Goal: Check status: Check status

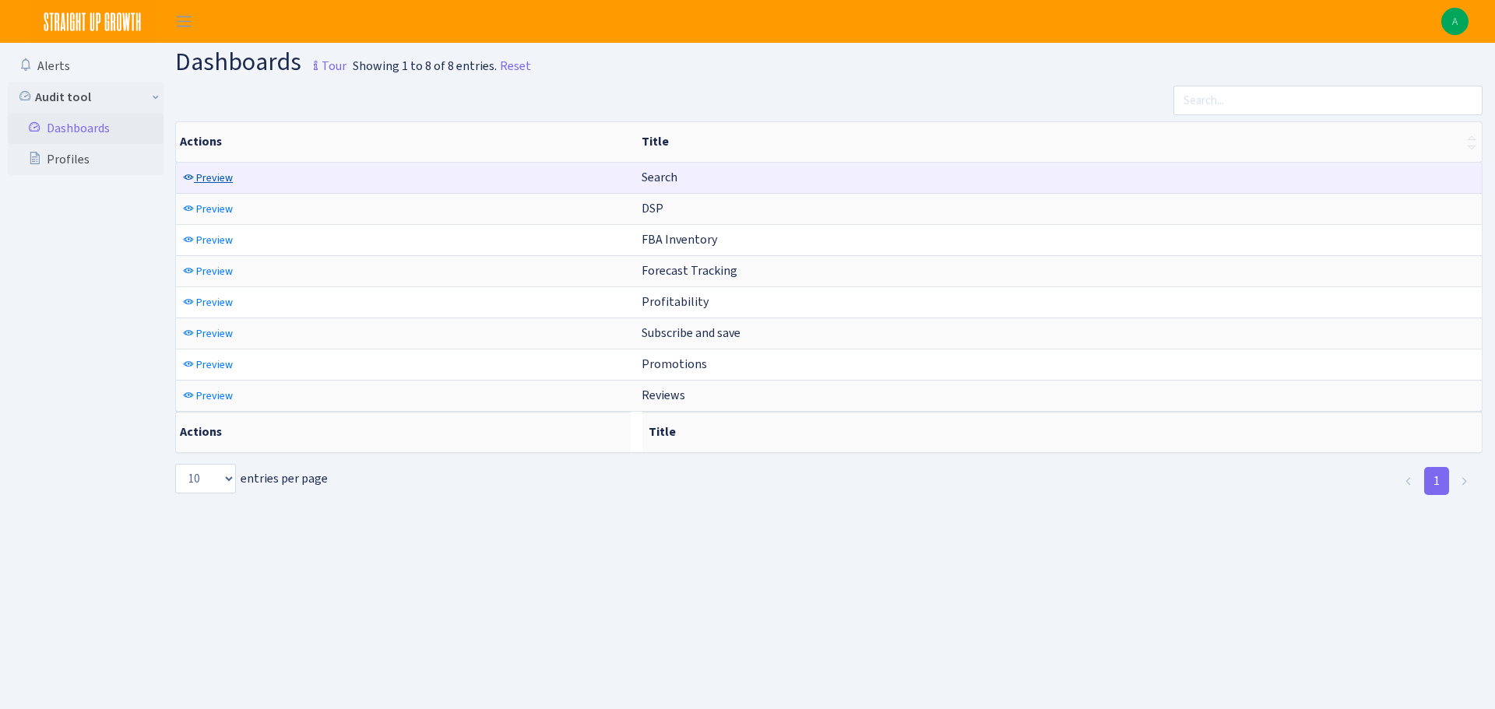
click at [216, 177] on span "Preview" at bounding box center [214, 177] width 37 height 15
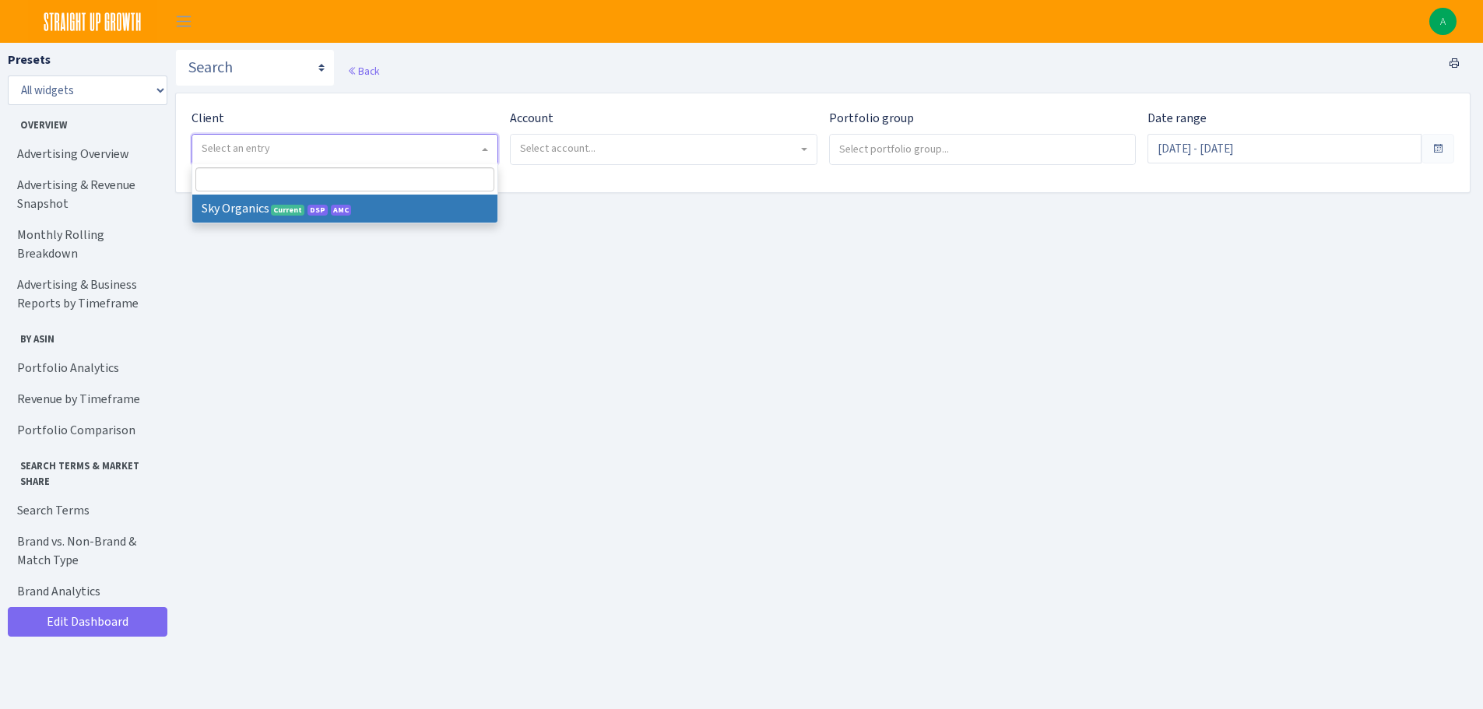
click at [324, 157] on span "Select an entry" at bounding box center [344, 150] width 305 height 30
select select "328"
select select
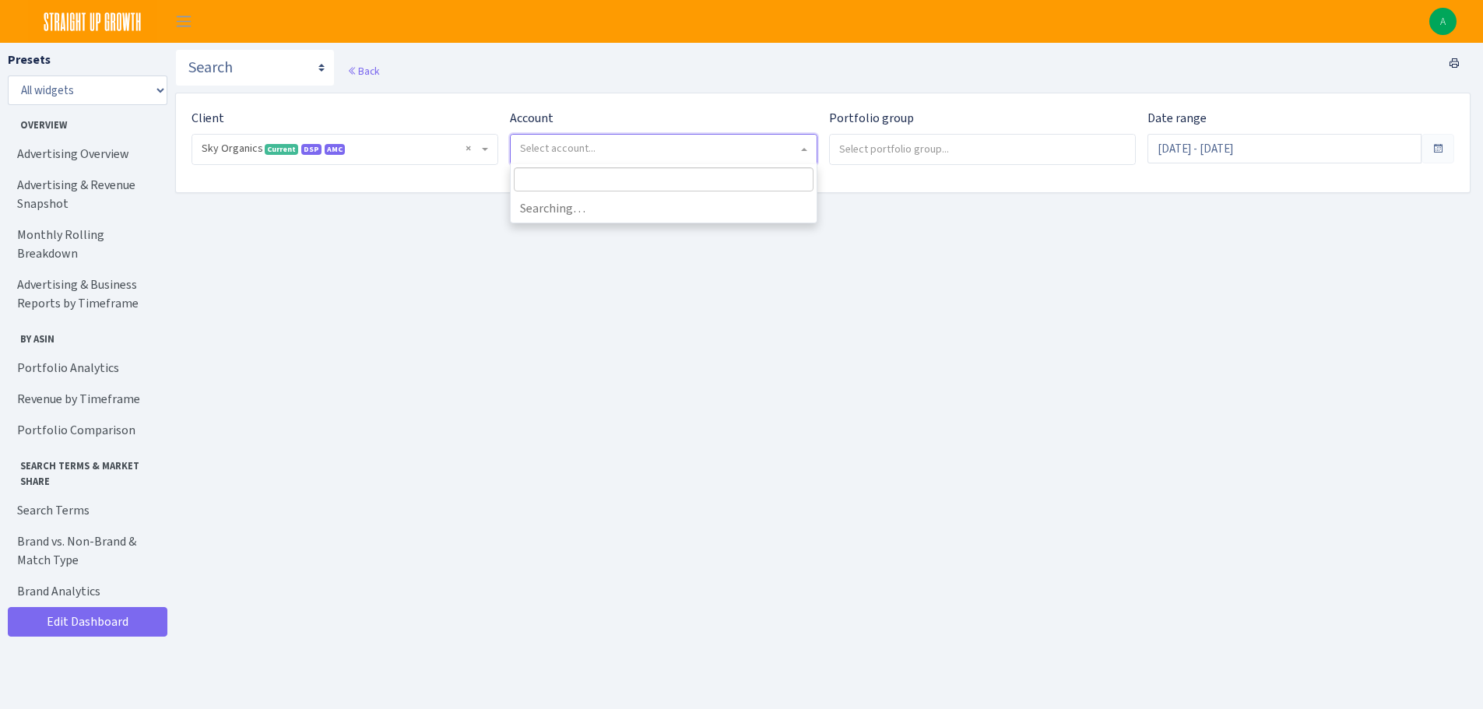
click at [597, 155] on span "Select account..." at bounding box center [658, 149] width 277 height 16
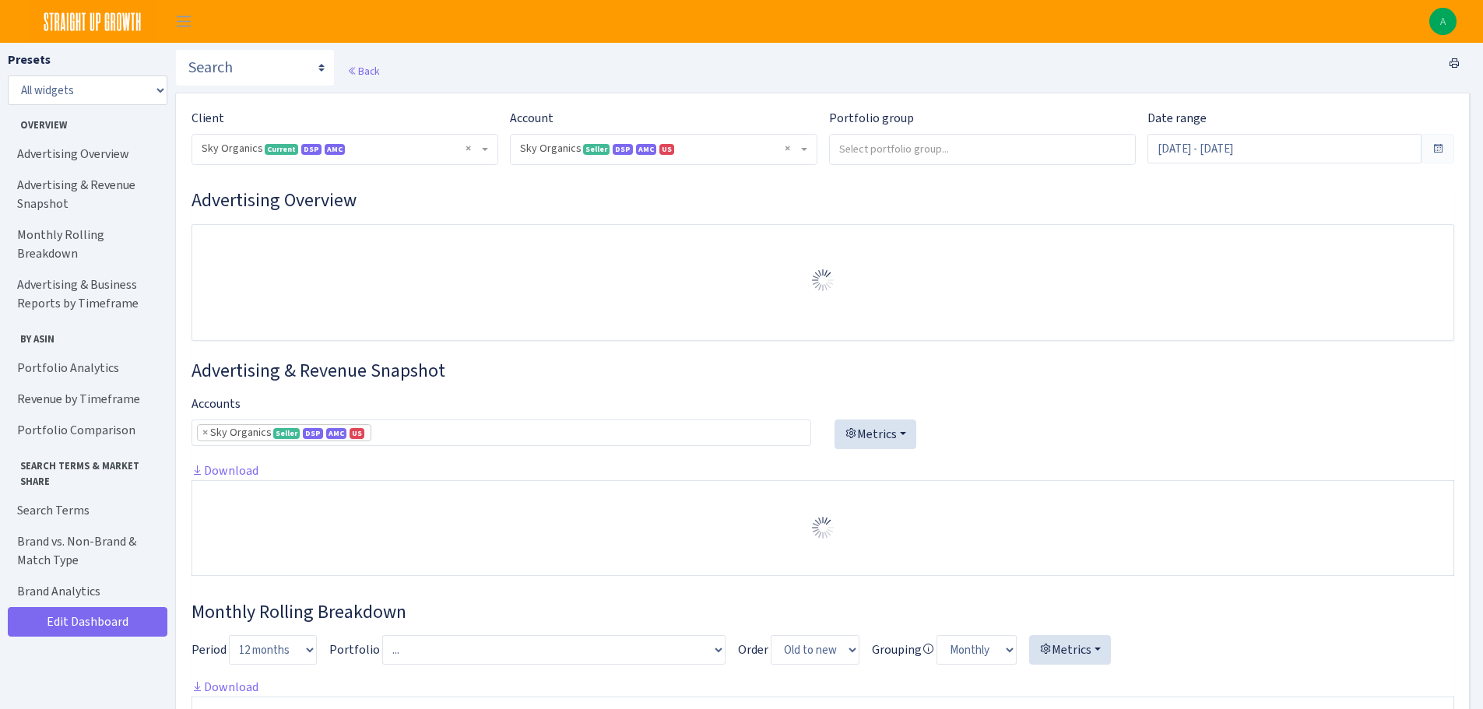
select select "[CREDIT_CARD_NUMBER]"
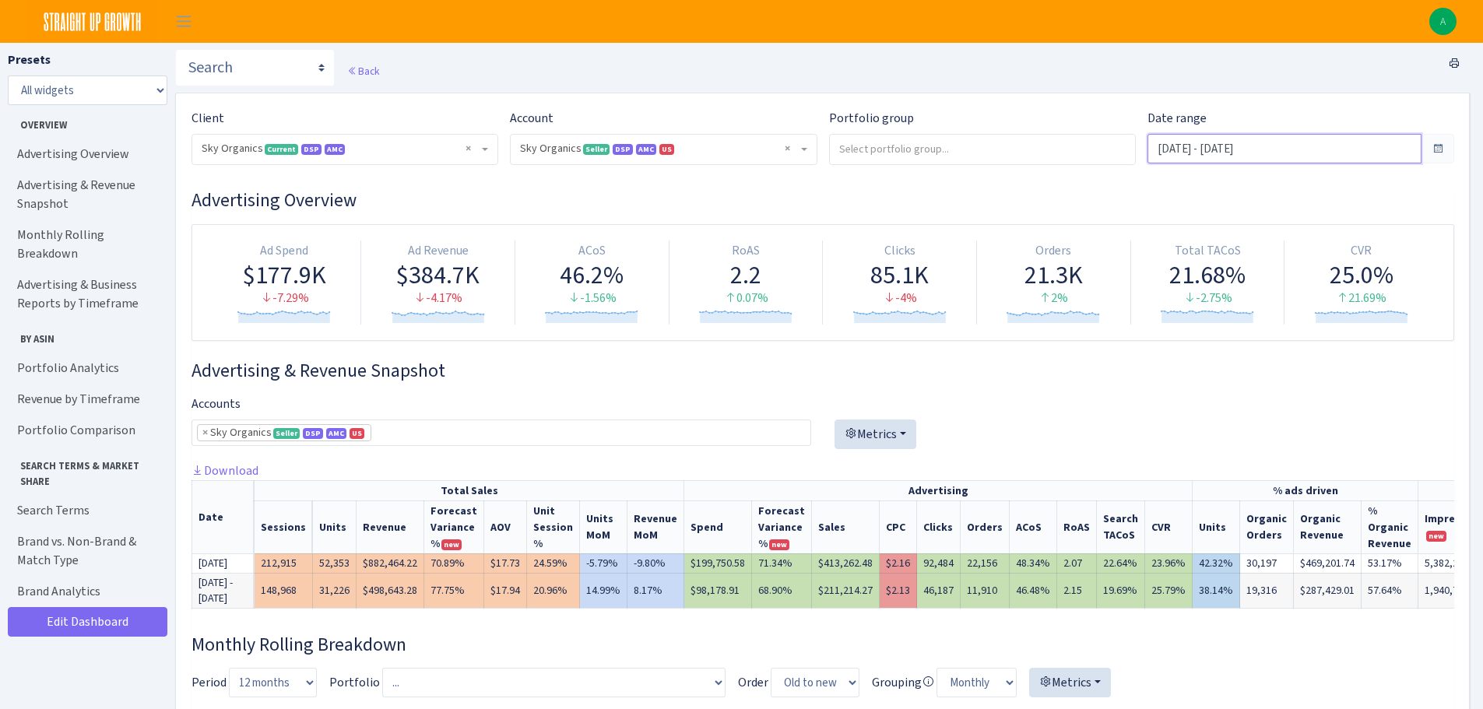
click at [1240, 156] on input "Aug 18, 2025 - Sep 16, 2025" at bounding box center [1285, 149] width 274 height 30
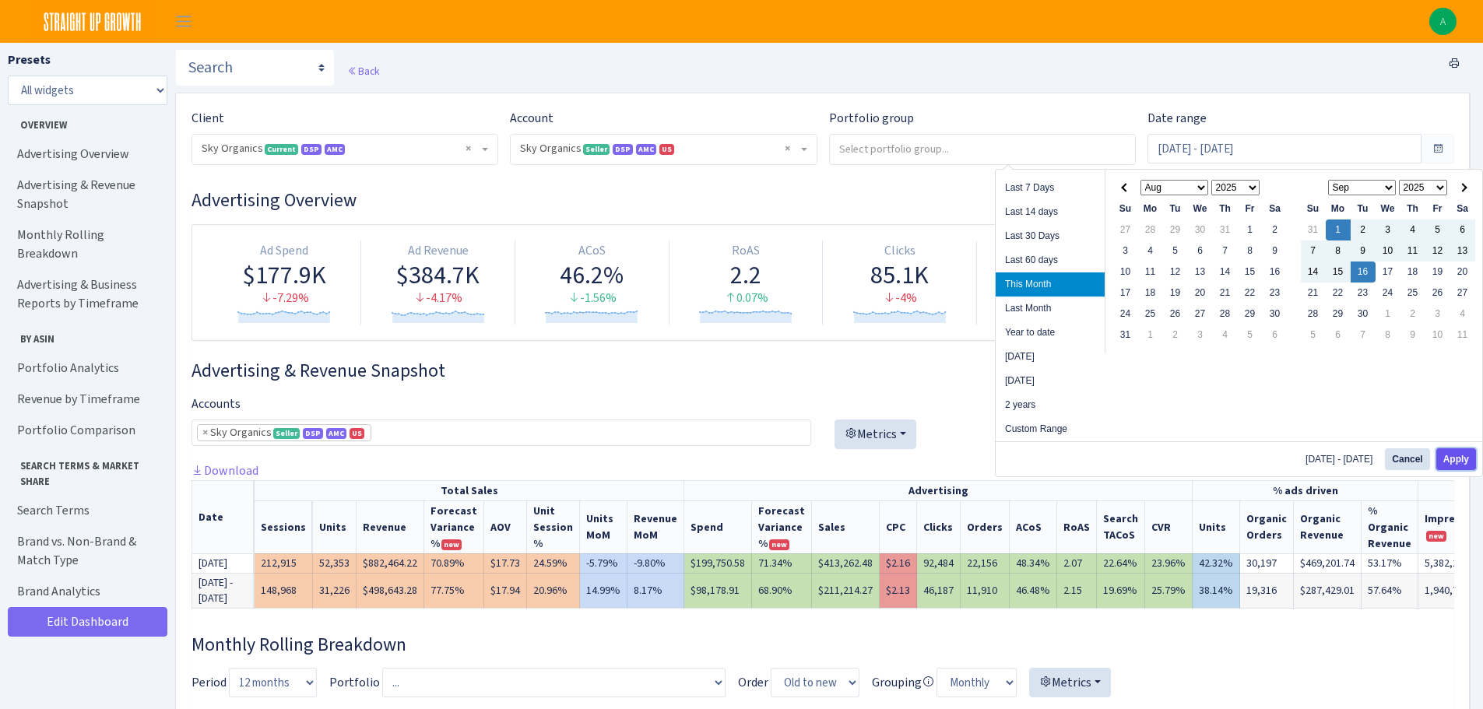
click at [1460, 455] on button "Apply" at bounding box center [1456, 459] width 40 height 22
type input "[DATE] - [DATE]"
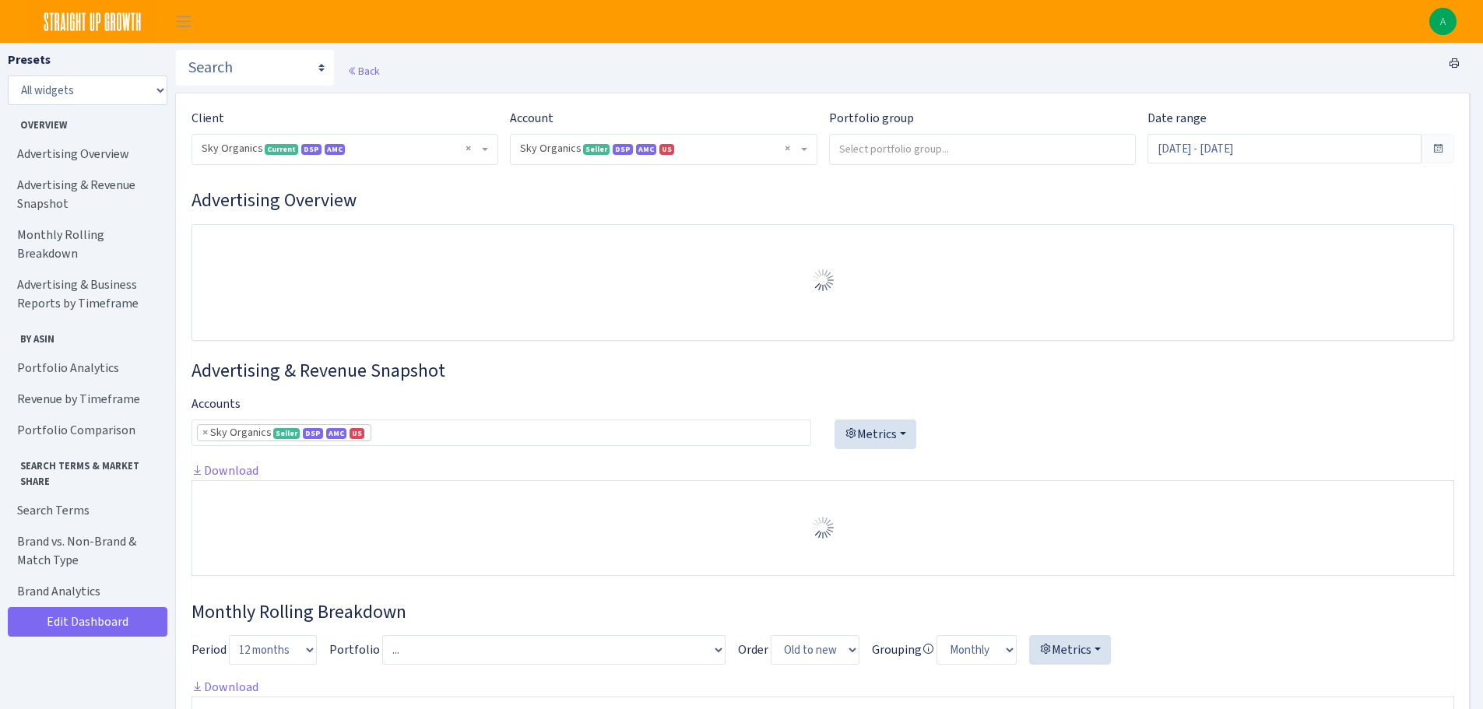
select select "[CREDIT_CARD_NUMBER]"
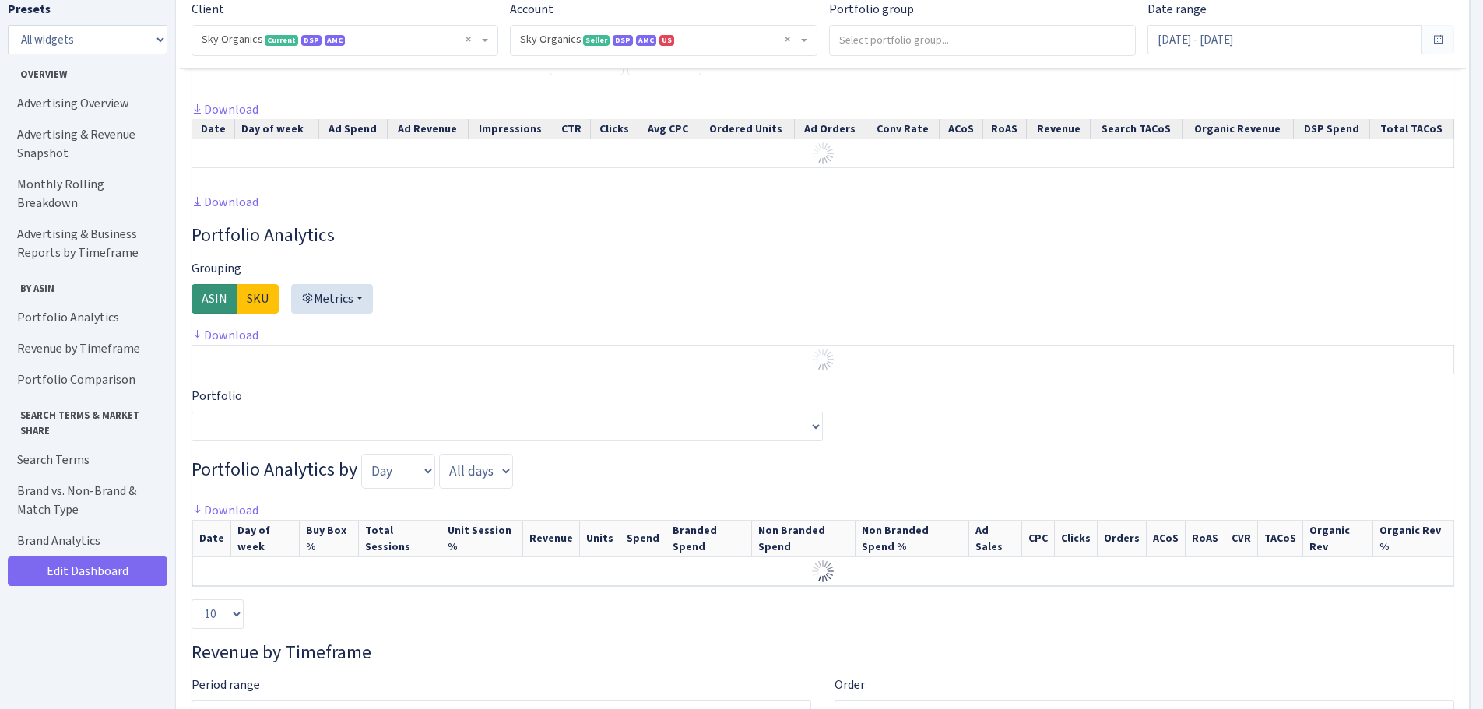
scroll to position [1393, 0]
